Goal: Check status

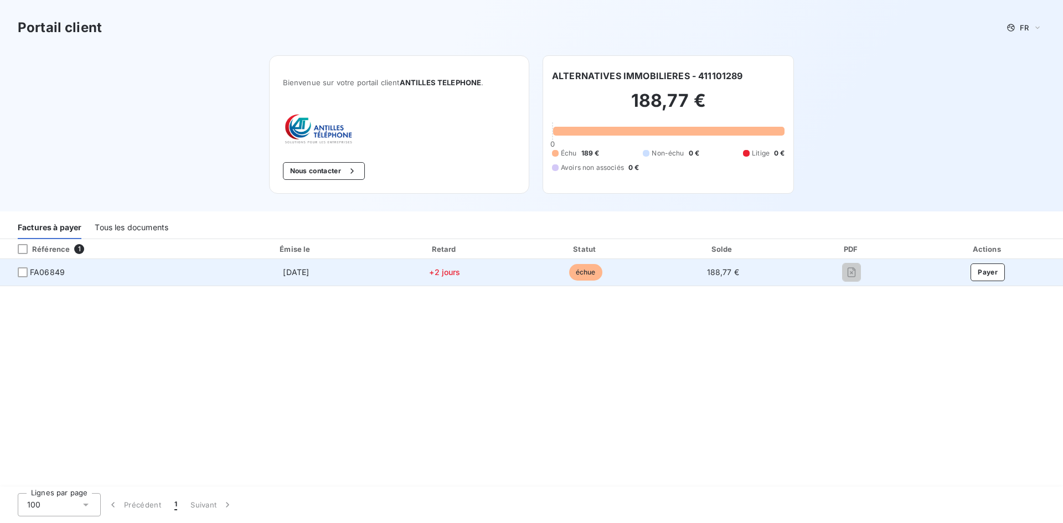
click at [676, 267] on td "188,77 €" at bounding box center [723, 272] width 136 height 27
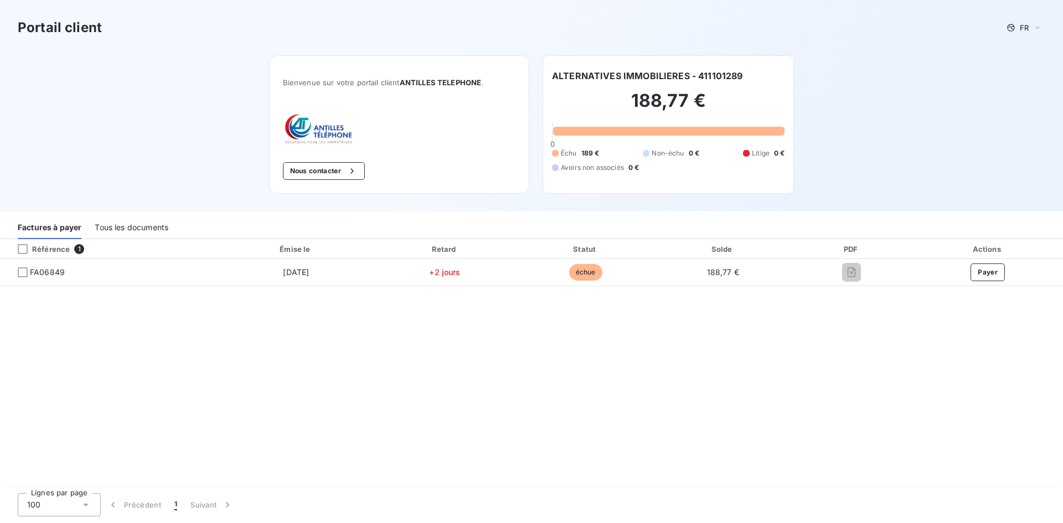
click at [111, 227] on div "Tous les documents" at bounding box center [132, 227] width 74 height 23
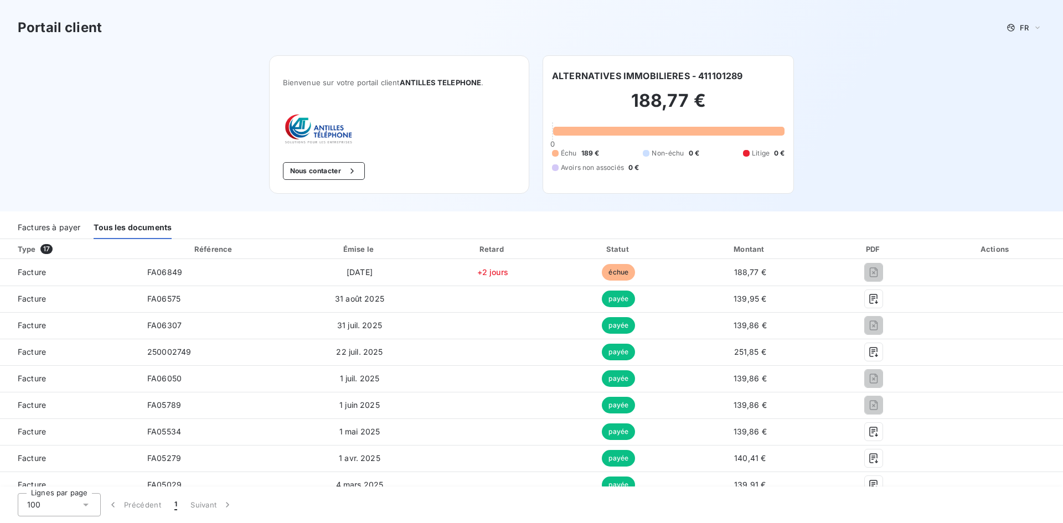
click at [61, 214] on div "Factures à payer Tous les documents" at bounding box center [531, 225] width 1063 height 28
click at [53, 227] on div "Factures à payer" at bounding box center [49, 227] width 63 height 23
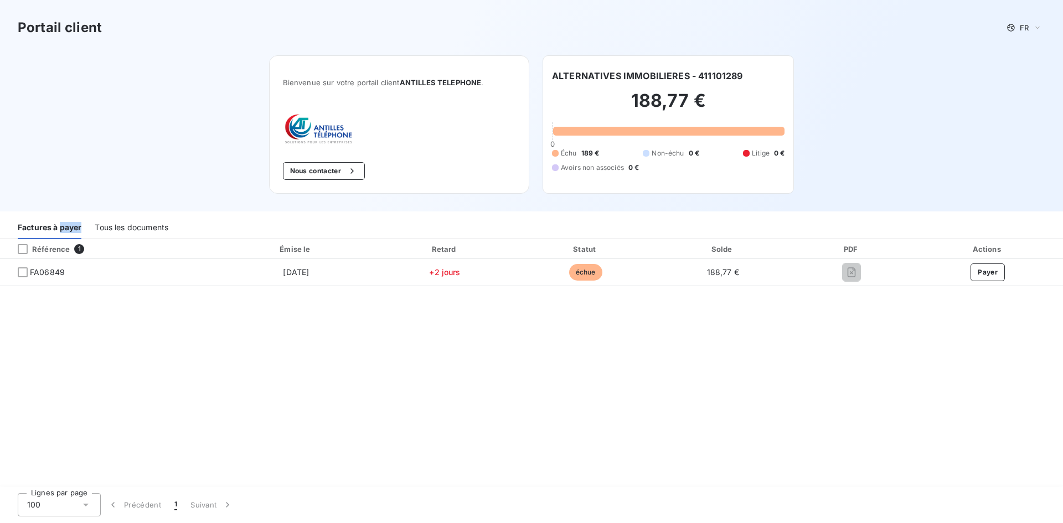
click at [131, 229] on div "Tous les documents" at bounding box center [132, 227] width 74 height 23
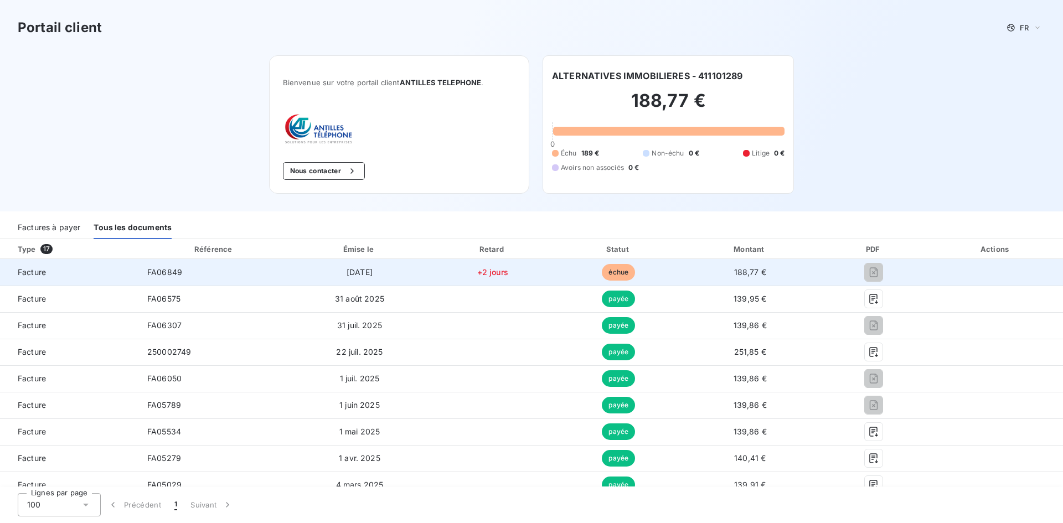
click at [613, 270] on span "échue" at bounding box center [618, 272] width 33 height 17
